Goal: Find specific page/section: Find specific page/section

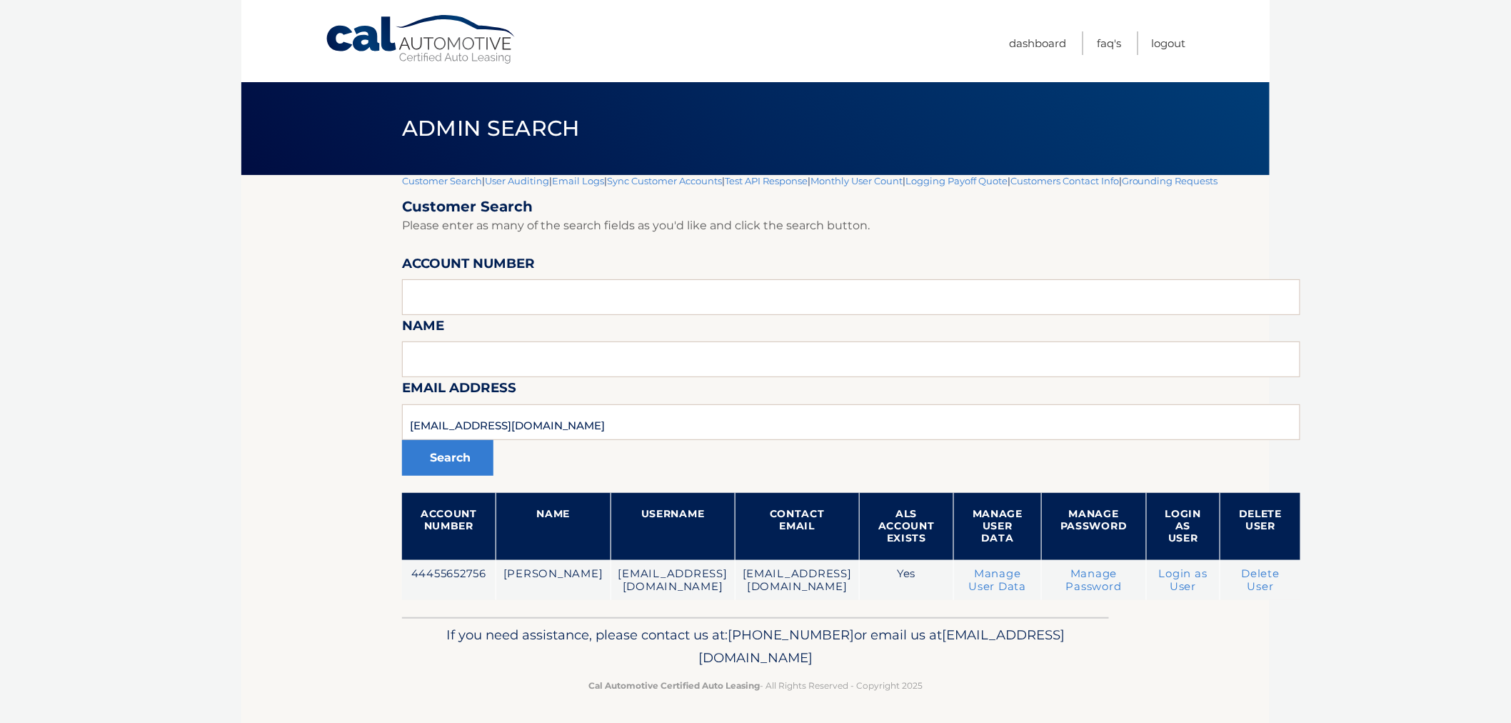
click at [330, 436] on section "Customer Search | User Auditing | Email Logs | Sync Customer Accounts | Test AP…" at bounding box center [755, 396] width 1028 height 442
type input "44456020926"
drag, startPoint x: 502, startPoint y: 422, endPoint x: 517, endPoint y: 441, distance: 24.4
click at [326, 412] on section "Customer Search | User Auditing | Email Logs | Sync Customer Accounts | Test AP…" at bounding box center [755, 396] width 1028 height 442
click at [491, 288] on input "text" at bounding box center [851, 297] width 898 height 36
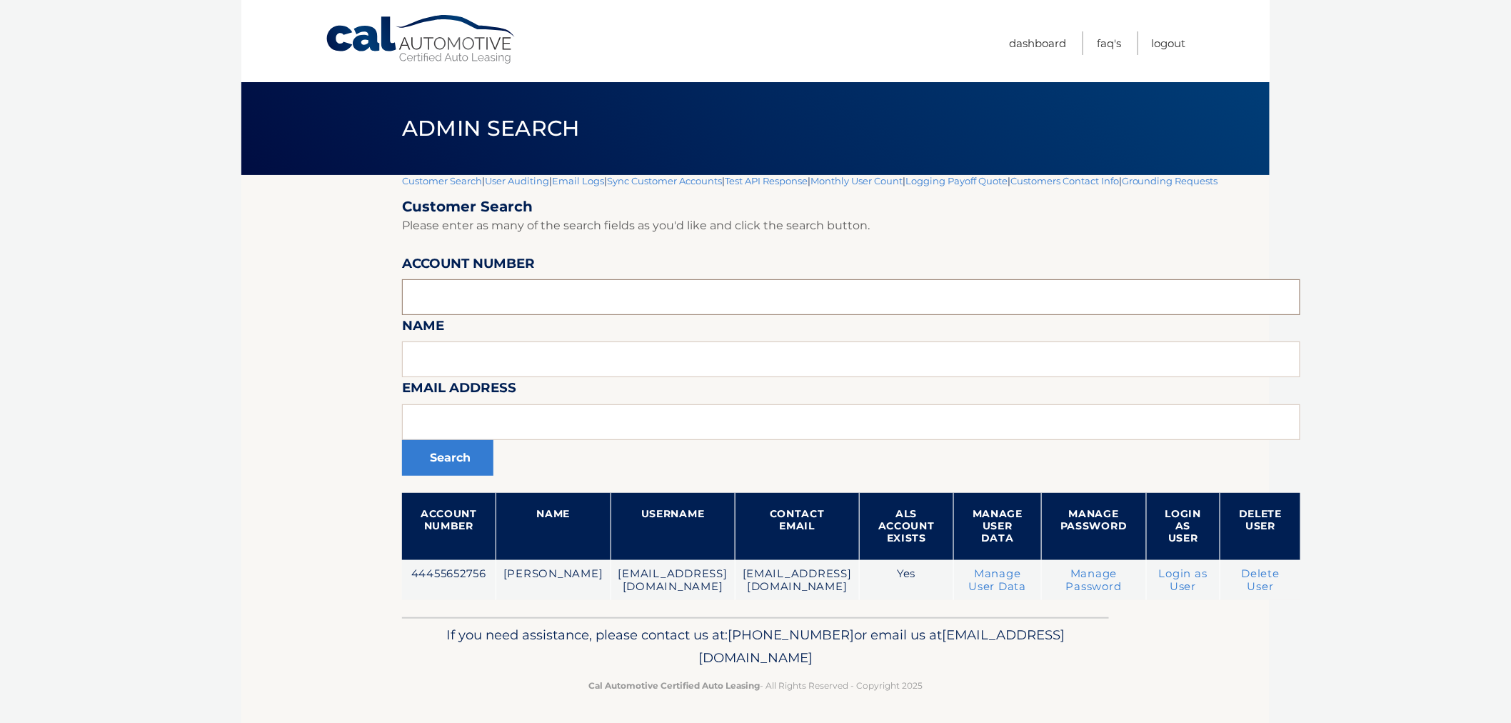
paste input "44456020926"
type input "44456020926"
click at [402, 440] on button "Search" at bounding box center [447, 458] width 91 height 36
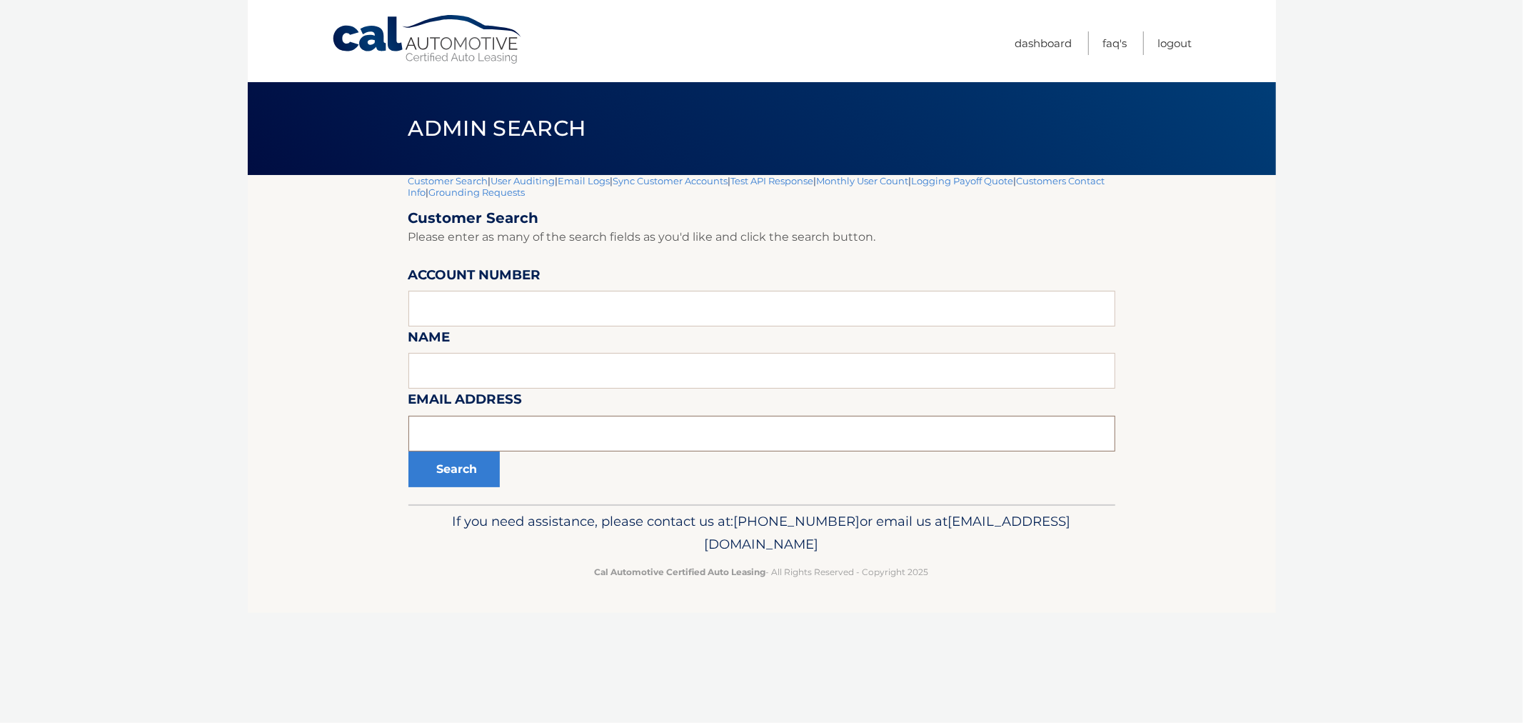
click at [458, 446] on input "text" at bounding box center [761, 434] width 707 height 36
click at [448, 297] on input "text" at bounding box center [761, 309] width 707 height 36
paste input "44456020926"
type input "44456020926"
click at [460, 458] on form "Customer Search Please enter as many of the search fields as you'd like and cli…" at bounding box center [761, 348] width 707 height 278
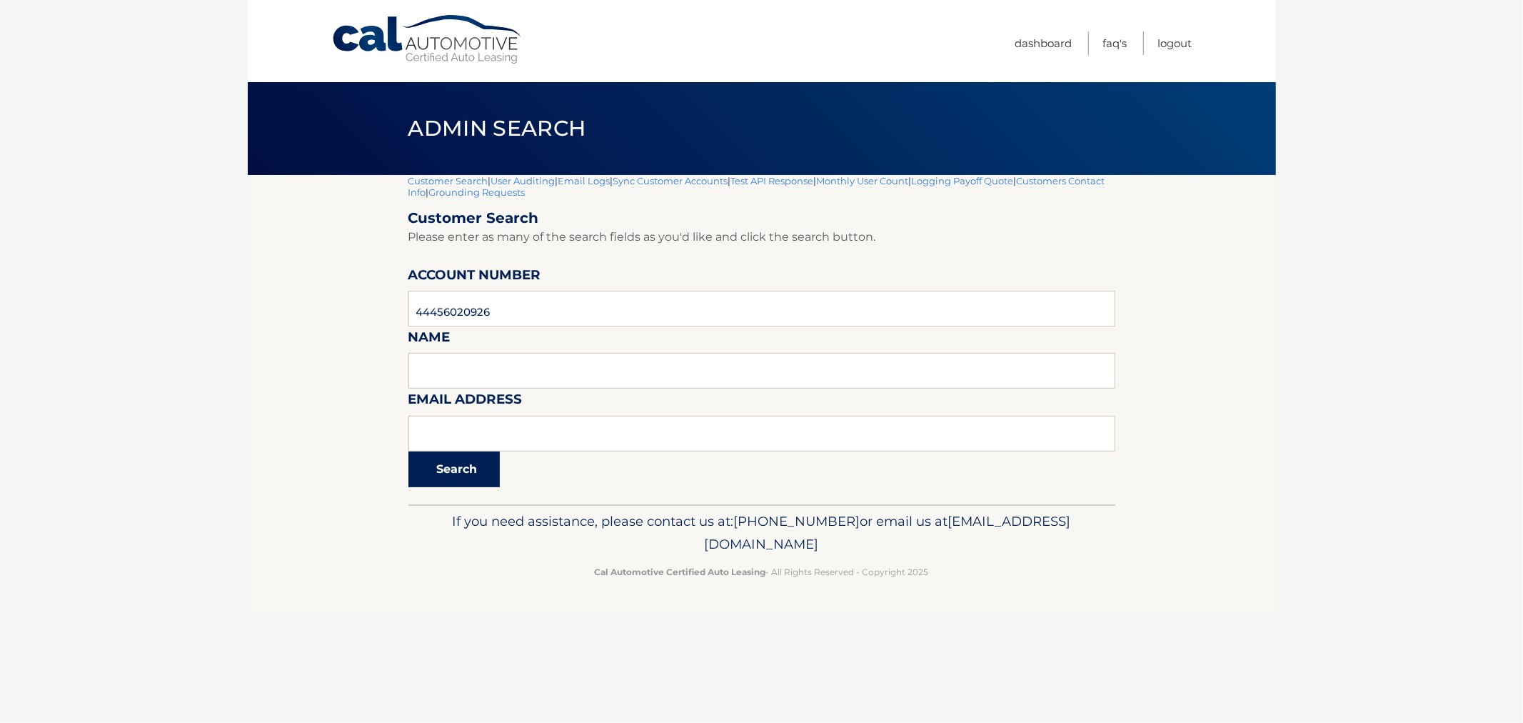
click at [460, 458] on button "Search" at bounding box center [453, 469] width 91 height 36
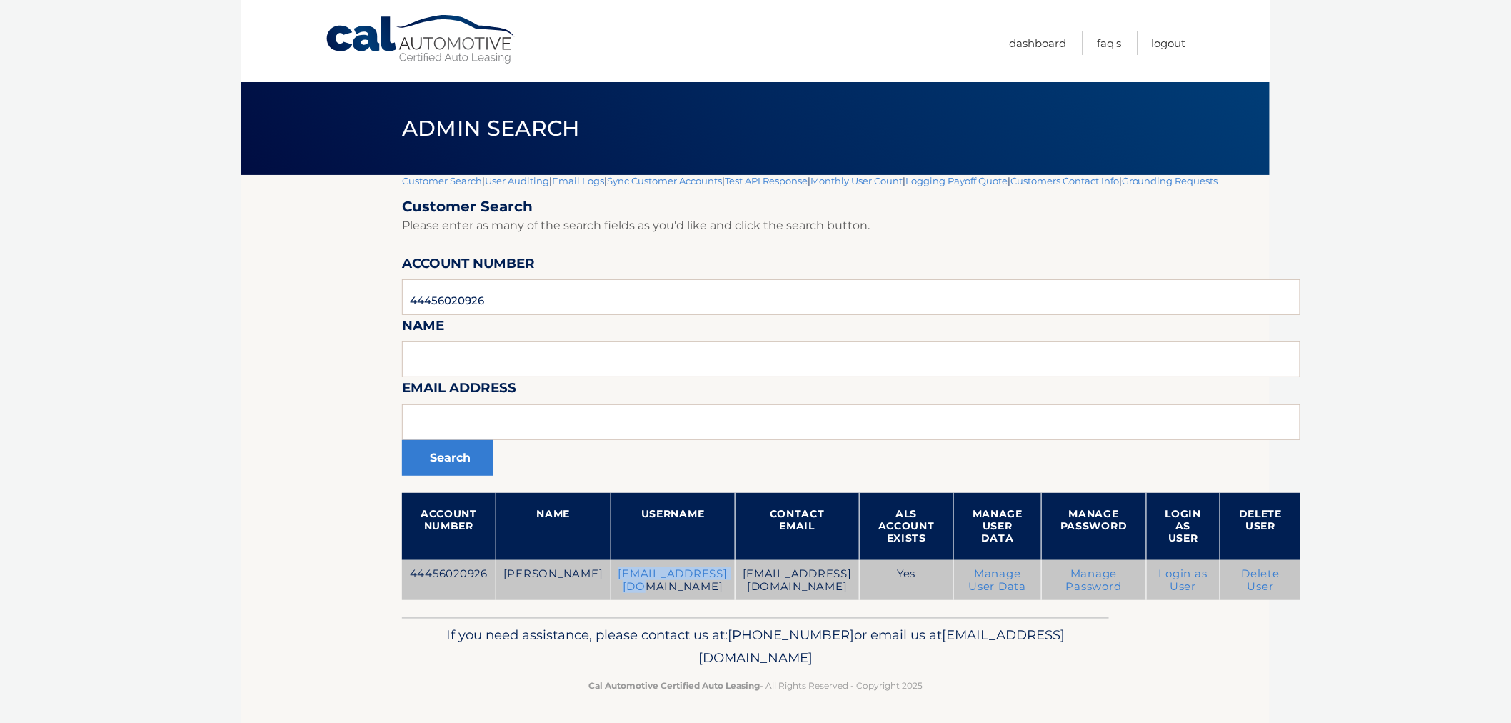
drag, startPoint x: 579, startPoint y: 573, endPoint x: 703, endPoint y: 587, distance: 124.3
click at [703, 587] on td "[EMAIL_ADDRESS][DOMAIN_NAME]" at bounding box center [672, 580] width 124 height 41
